Goal: Transaction & Acquisition: Purchase product/service

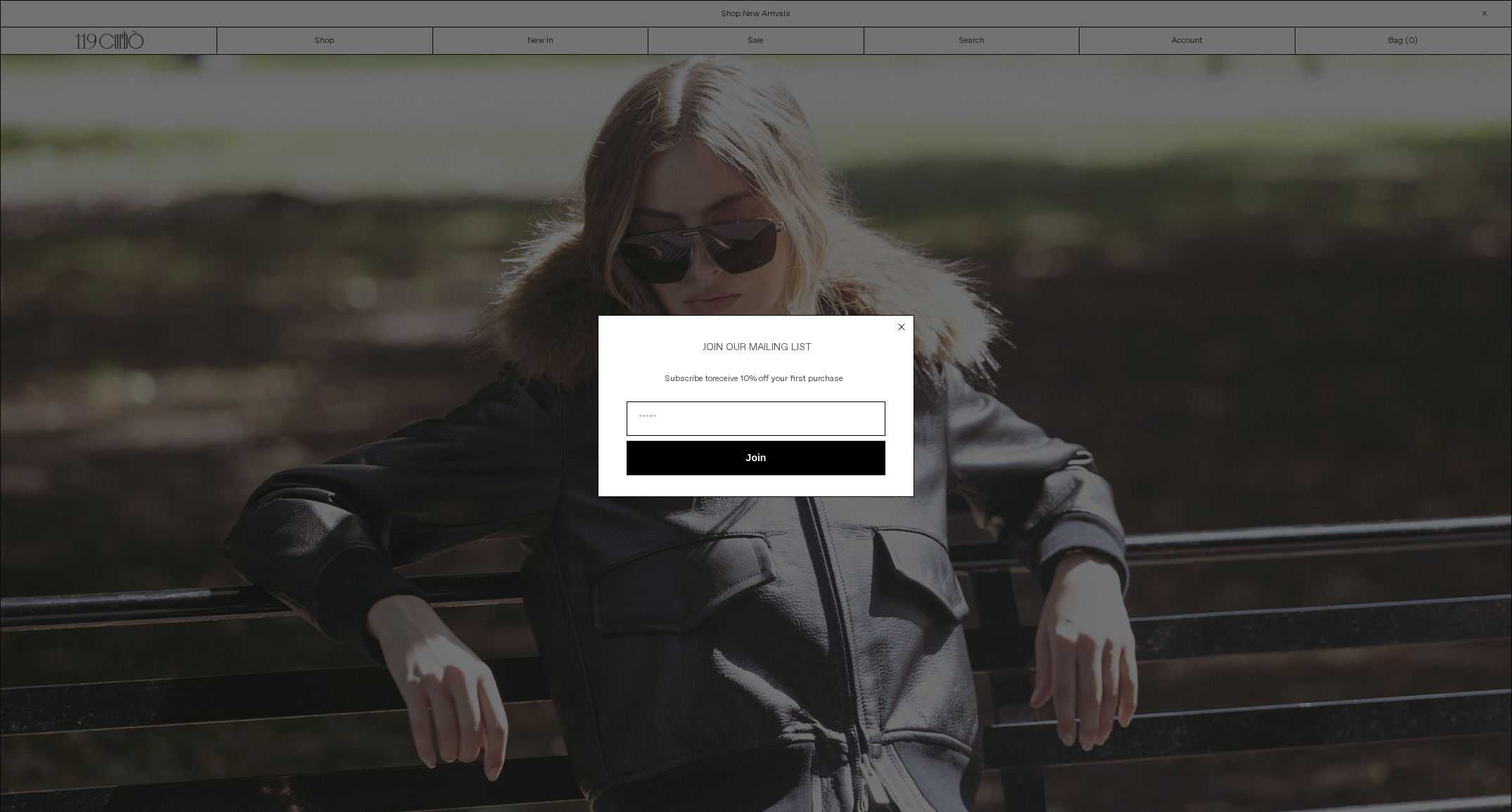
click at [899, 321] on circle "Close dialog" at bounding box center [901, 327] width 13 height 13
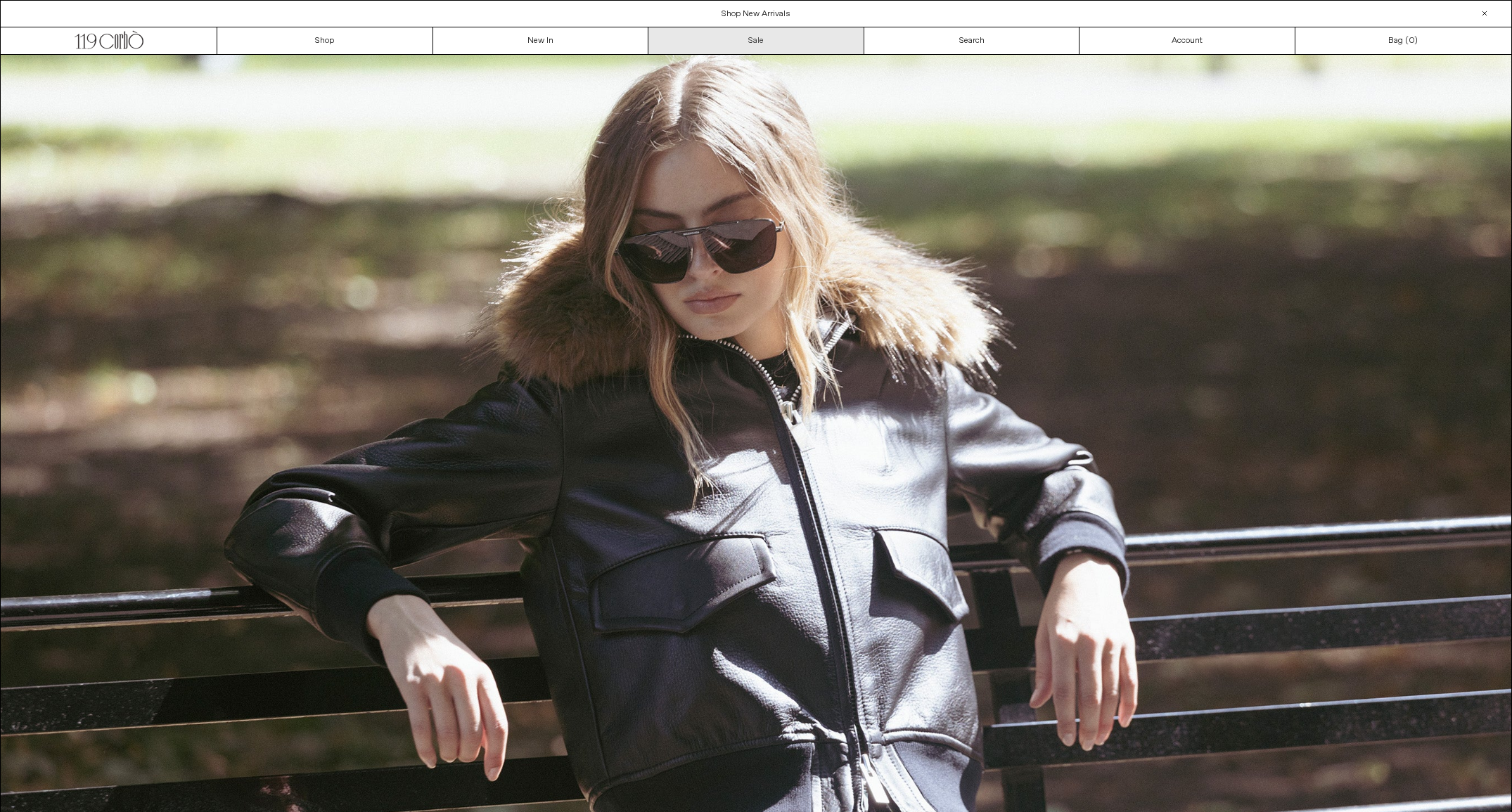
click at [705, 48] on link "Sale" at bounding box center [756, 40] width 216 height 27
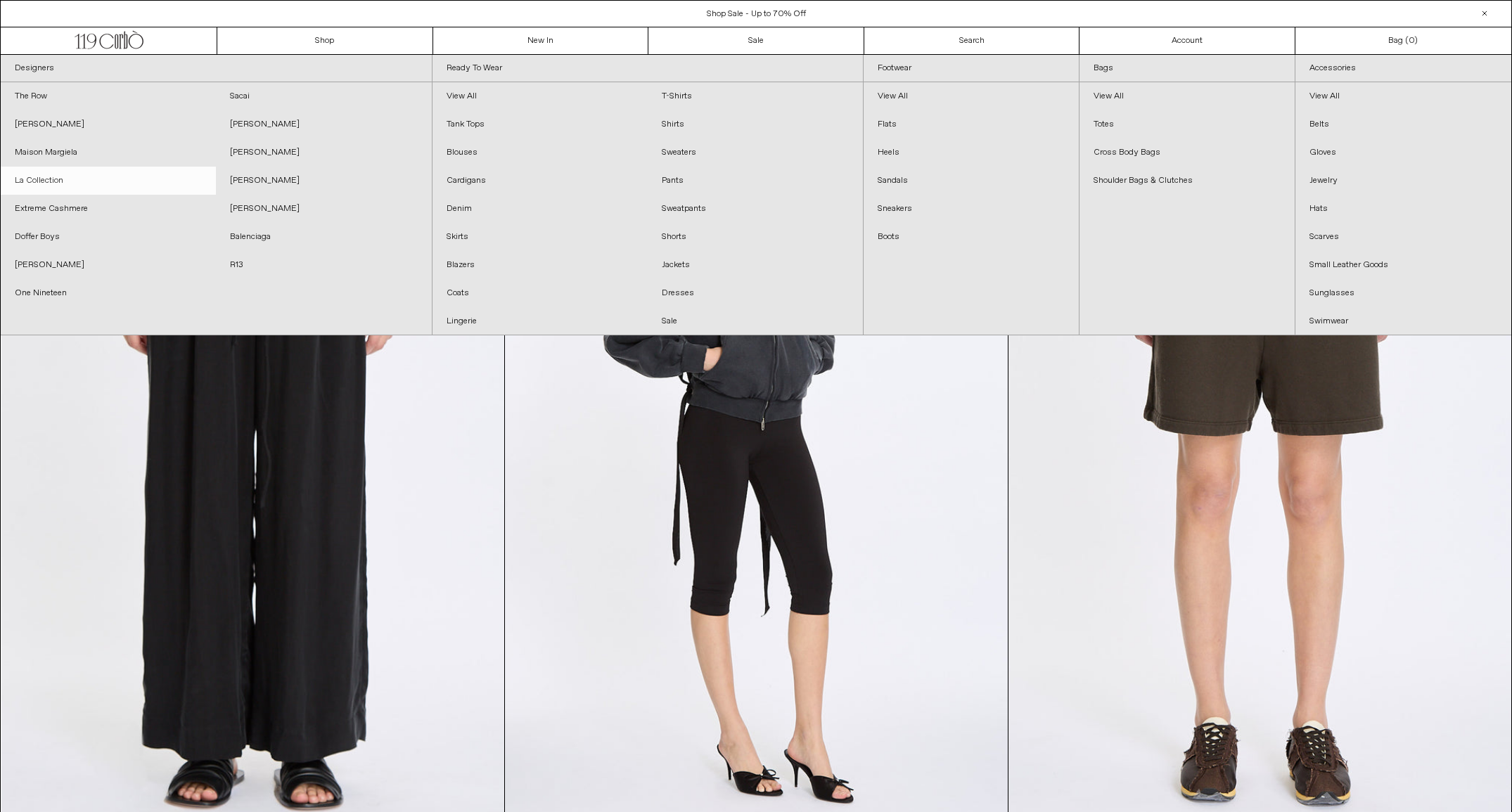
click at [34, 176] on link "La Collection" at bounding box center [108, 181] width 215 height 28
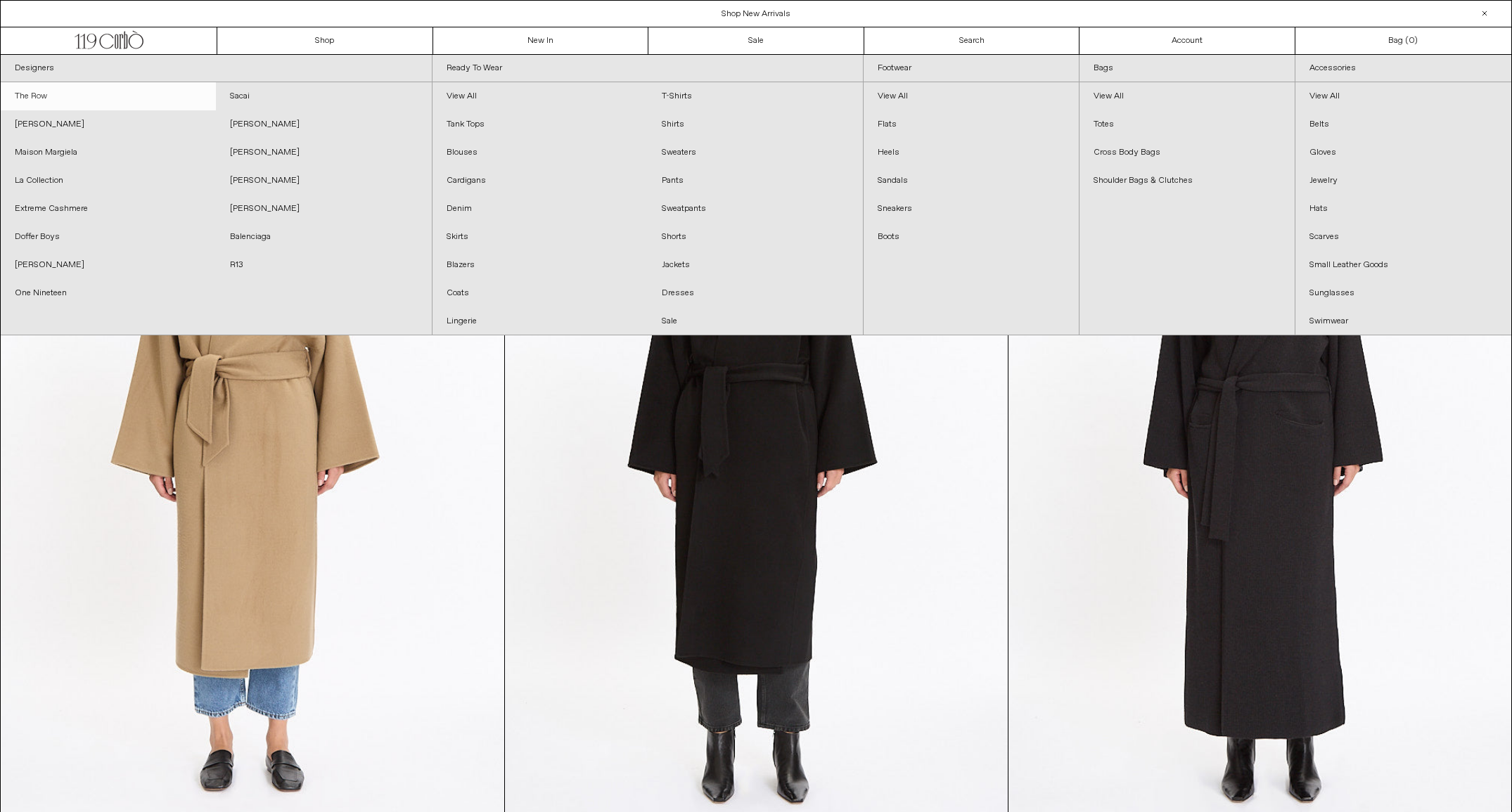
click at [39, 98] on link "The Row" at bounding box center [108, 96] width 215 height 28
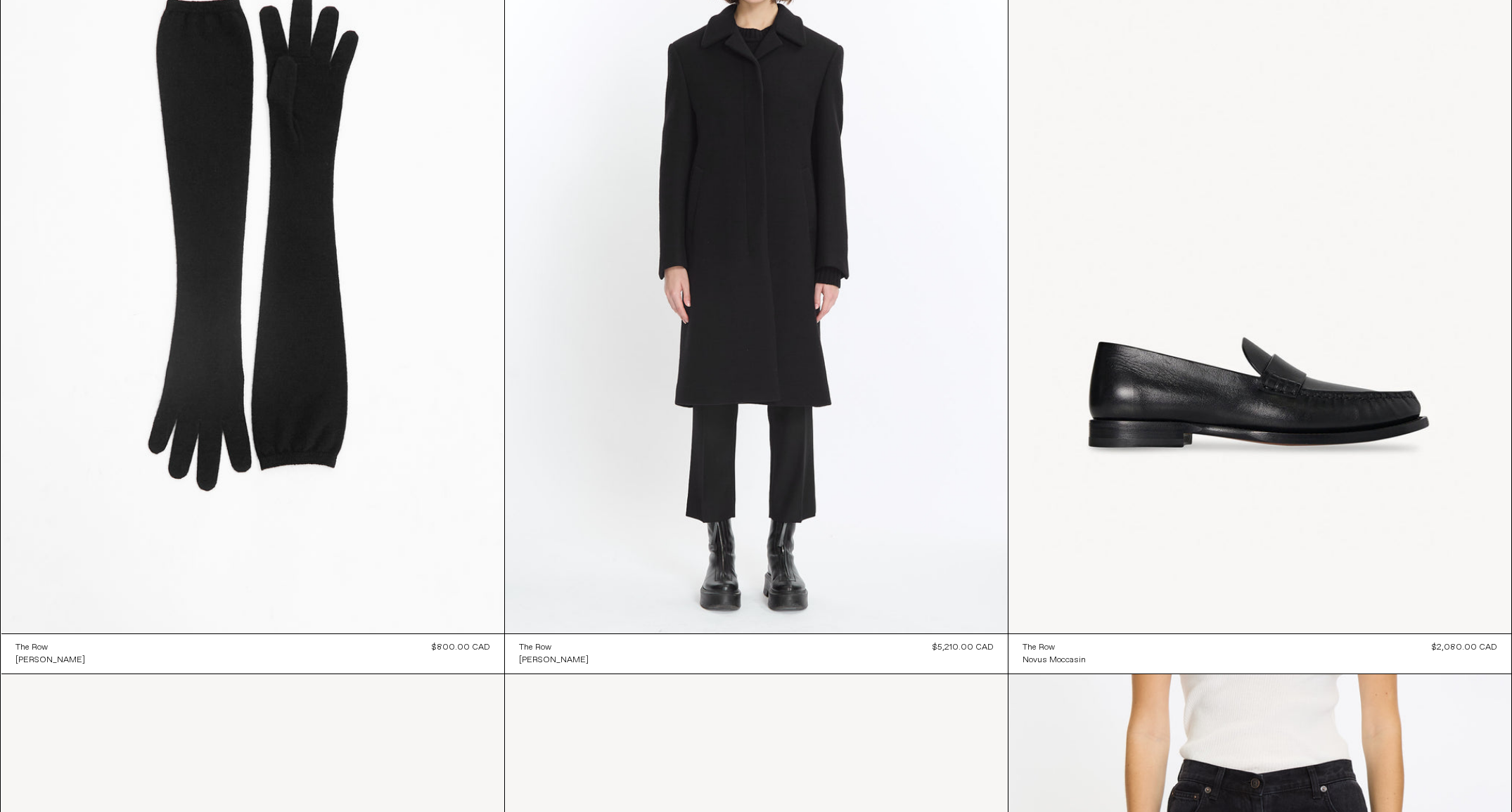
scroll to position [22468, 0]
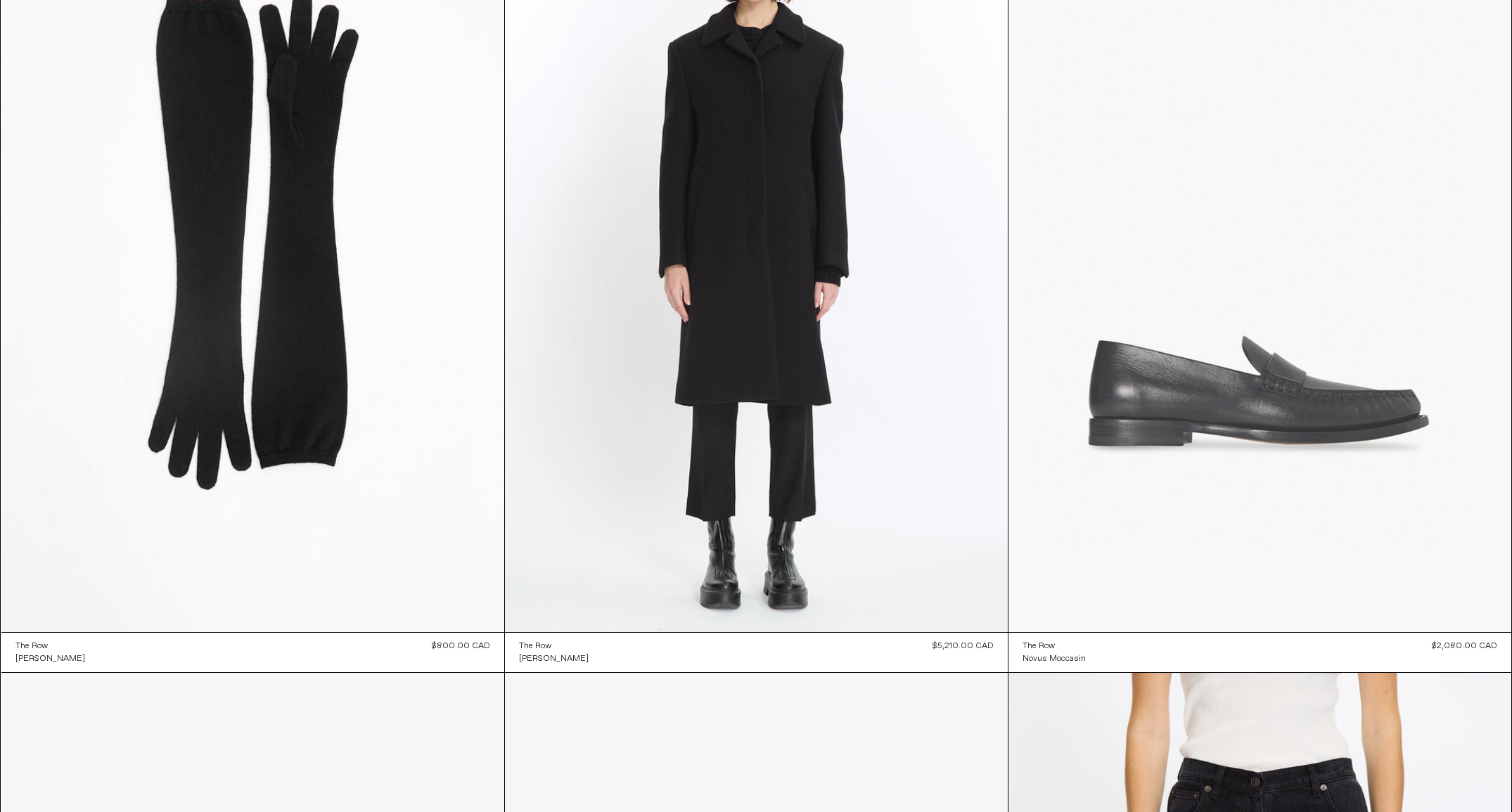
click at [1175, 431] on at bounding box center [1259, 255] width 502 height 754
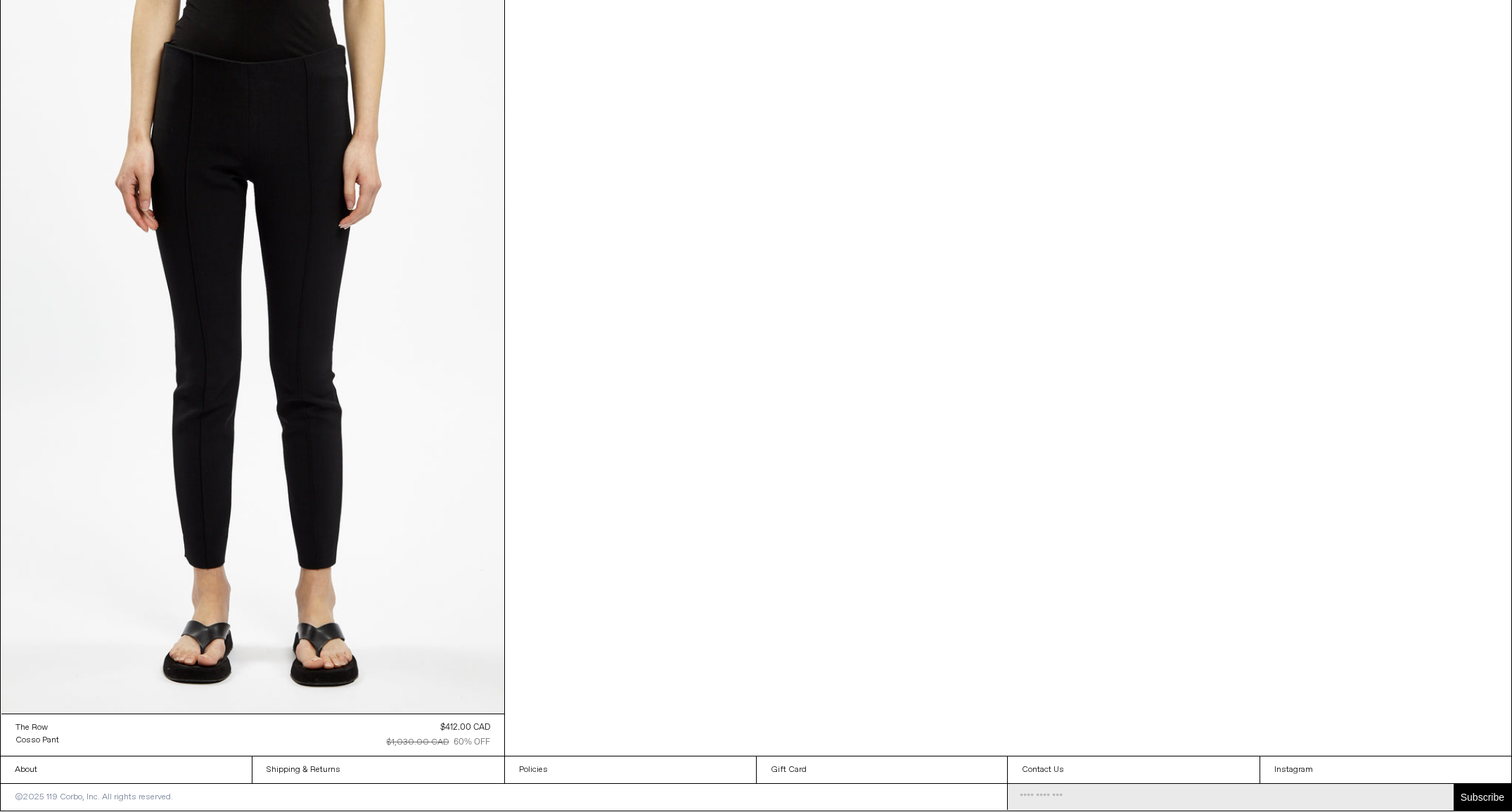
scroll to position [27956, 0]
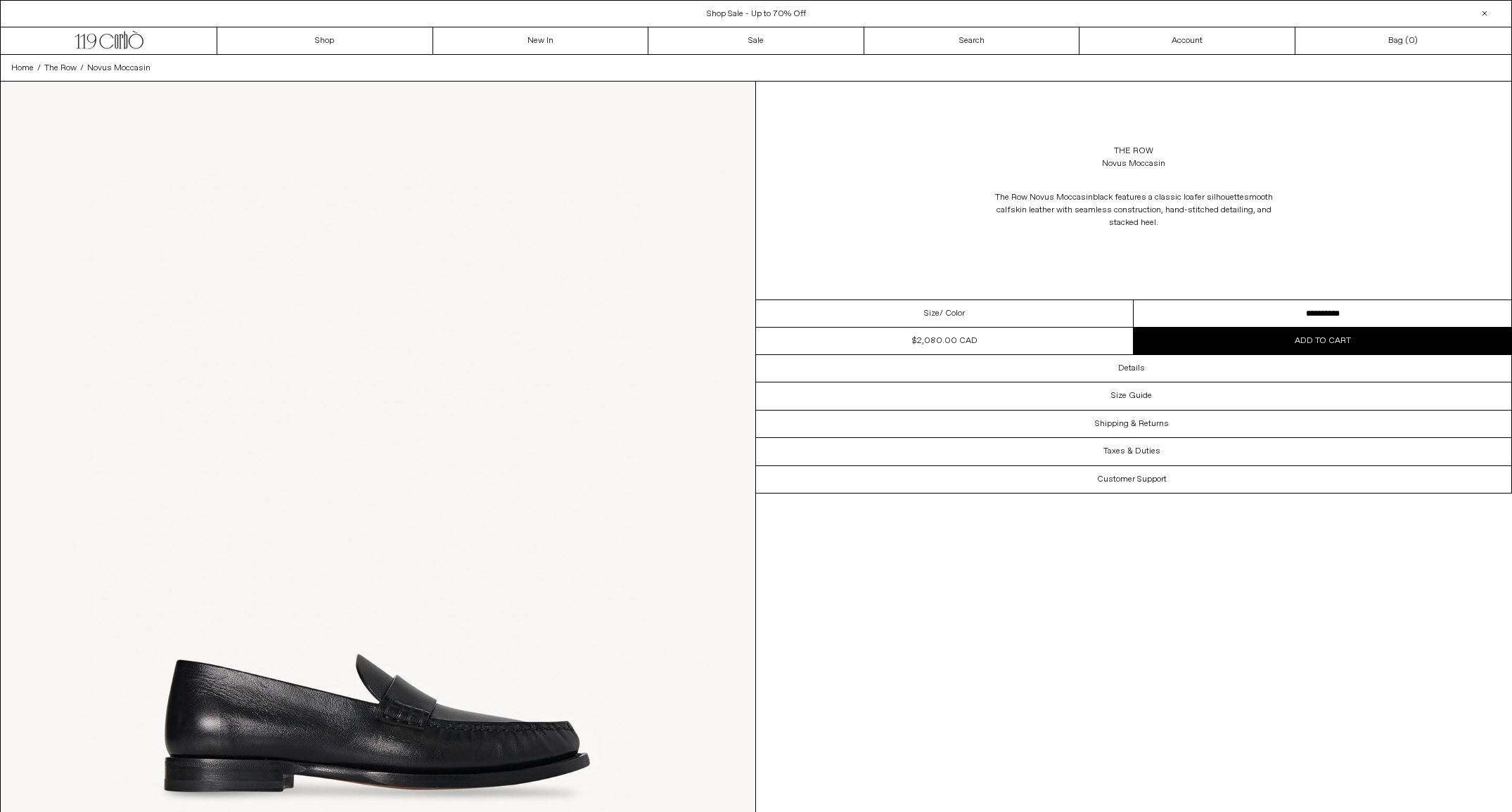
select select "**********"
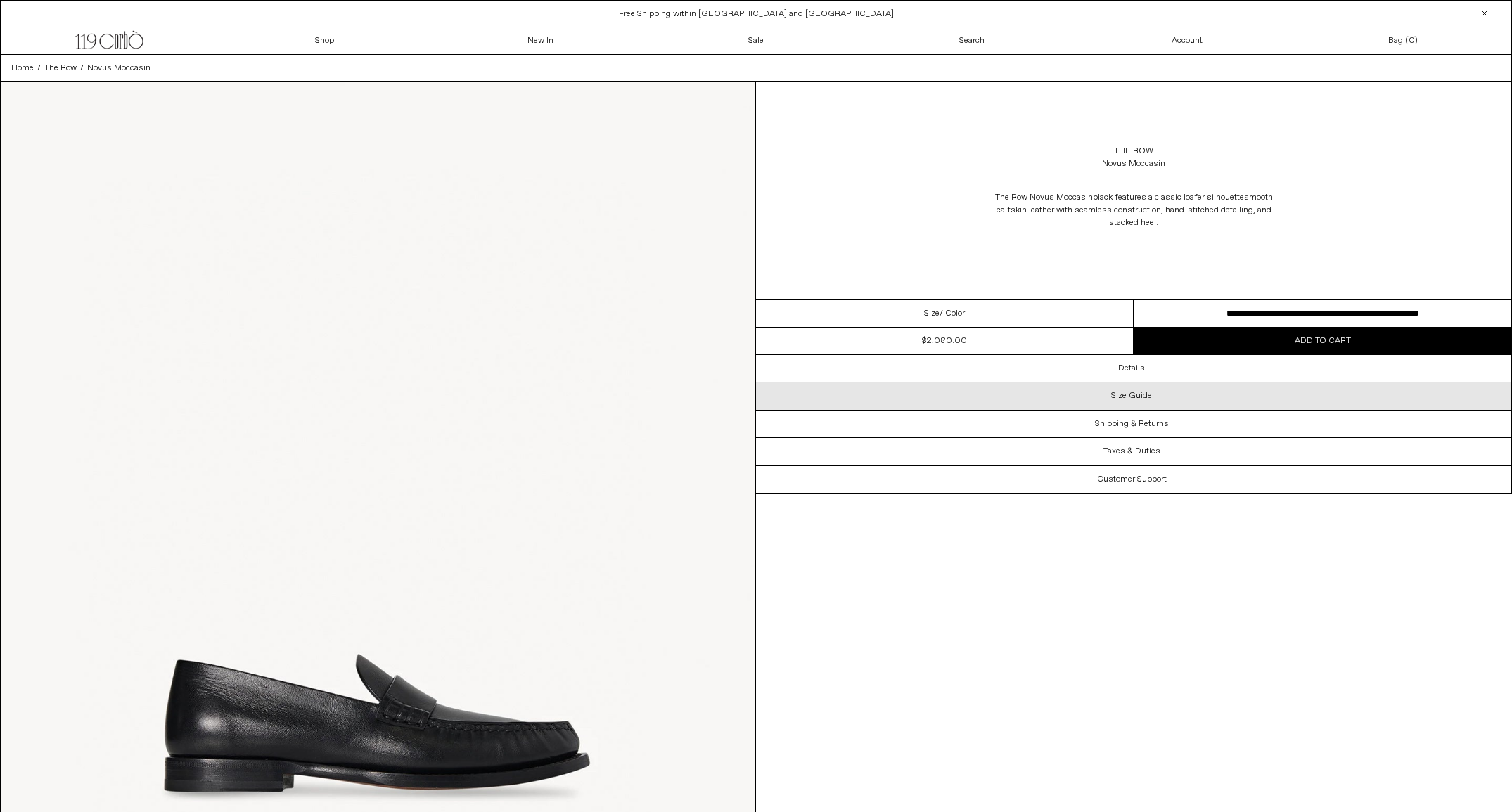
click at [1138, 392] on h3 "Size Guide" at bounding box center [1132, 395] width 41 height 10
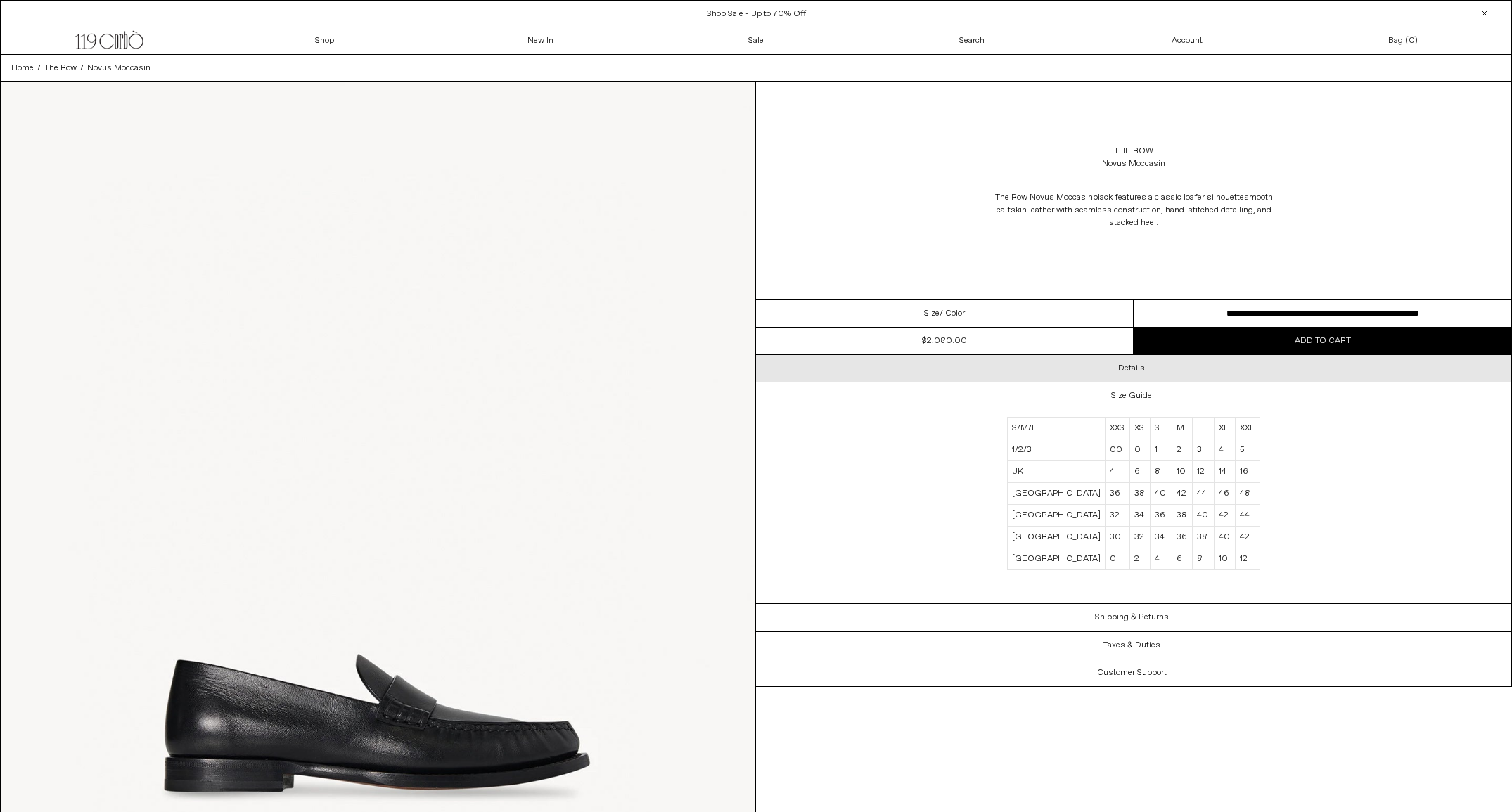
click at [1132, 368] on h3 "Details" at bounding box center [1131, 368] width 27 height 10
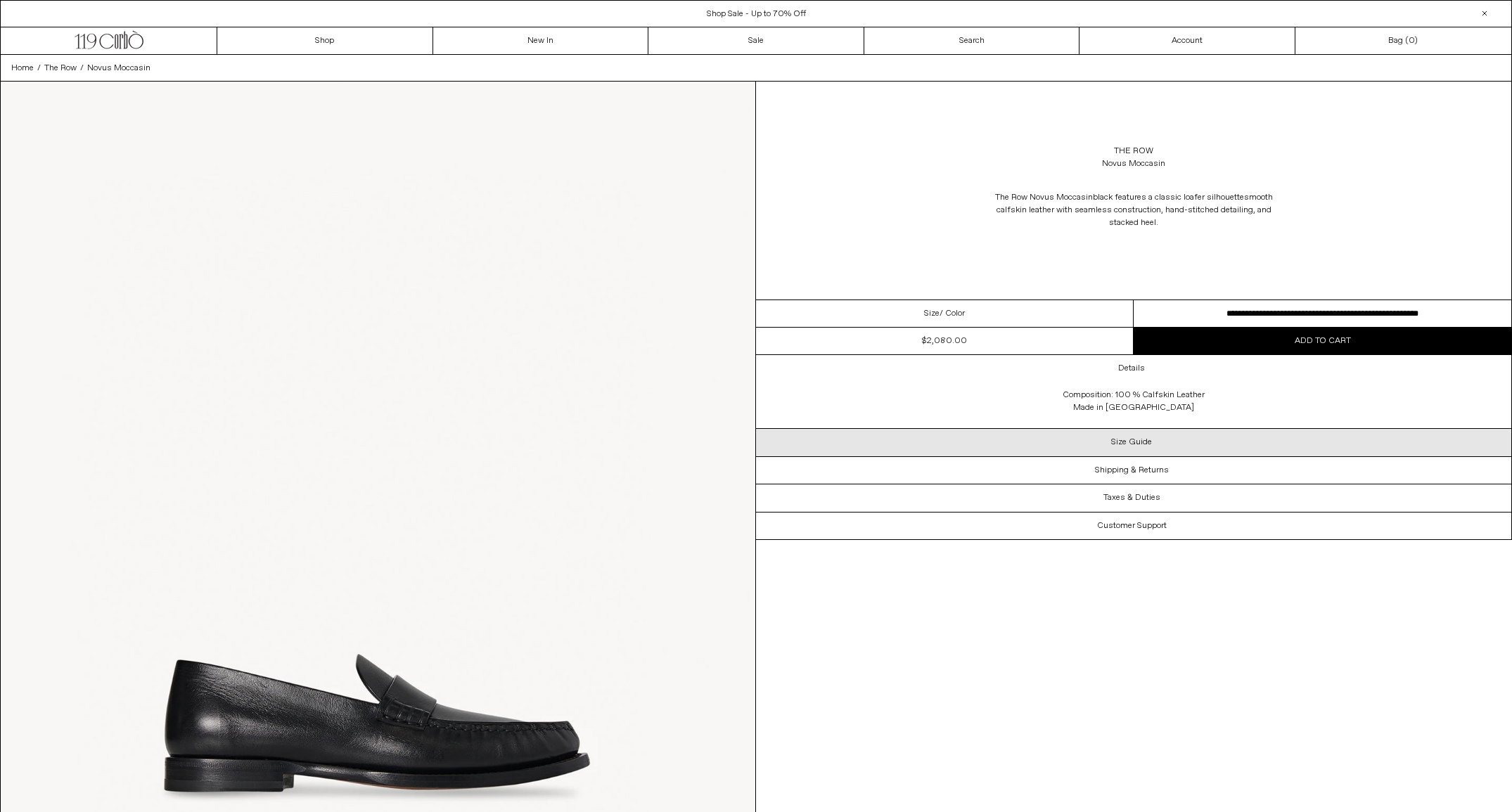
click at [1195, 439] on div "Size Guide" at bounding box center [1134, 442] width 755 height 27
